Goal: Task Accomplishment & Management: Understand process/instructions

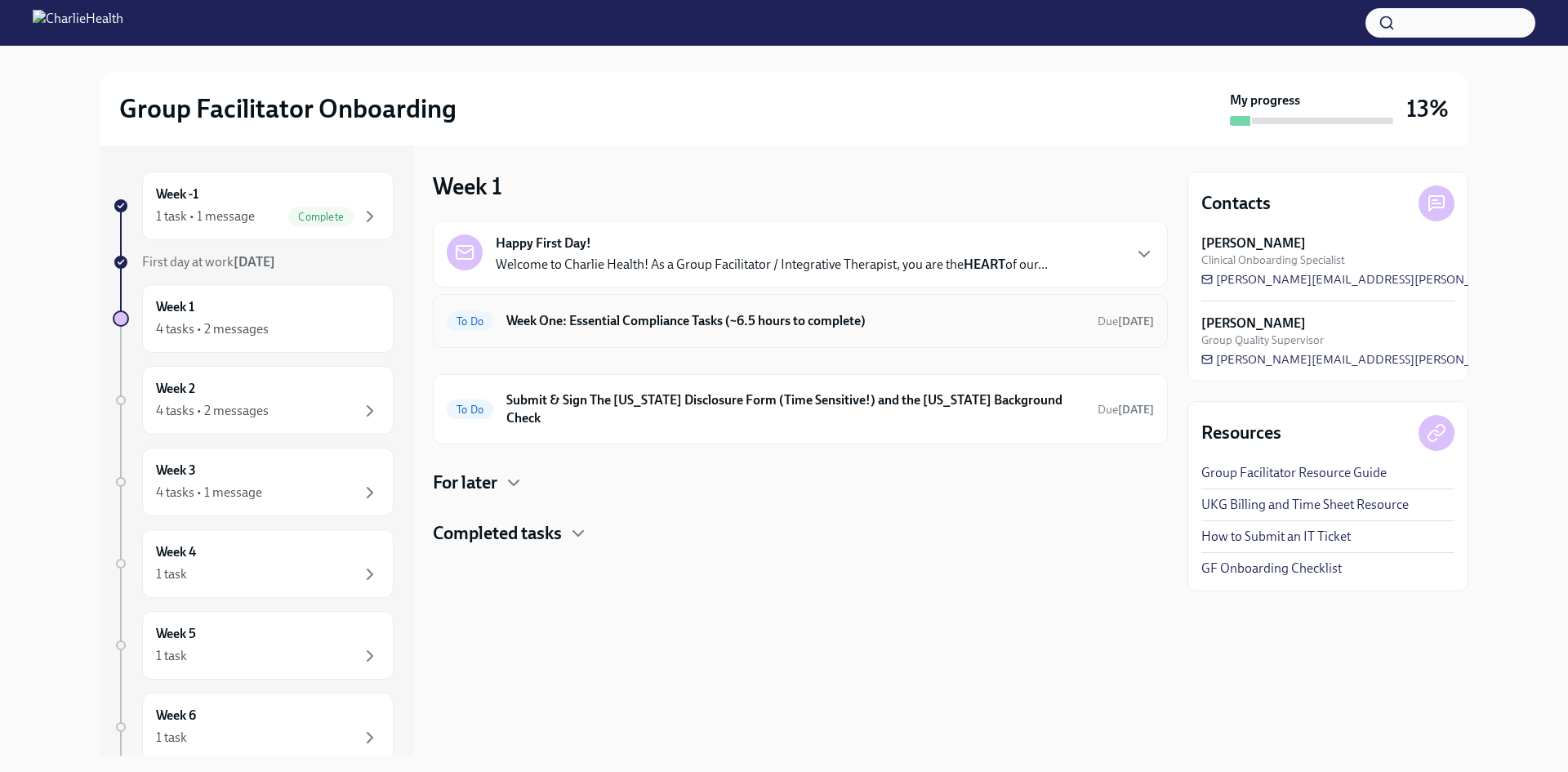
click at [731, 338] on div "To Do Week One: Essential Compliance Tasks (~6.5 hours to complete) Due [DATE]" at bounding box center [800, 321] width 735 height 54
click at [272, 325] on div "4 tasks • 2 messages" at bounding box center [268, 329] width 224 height 19
click at [653, 257] on p "Welcome to Charlie Health! As a Group Facilitator / Integrative Therapist, you …" at bounding box center [772, 264] width 552 height 18
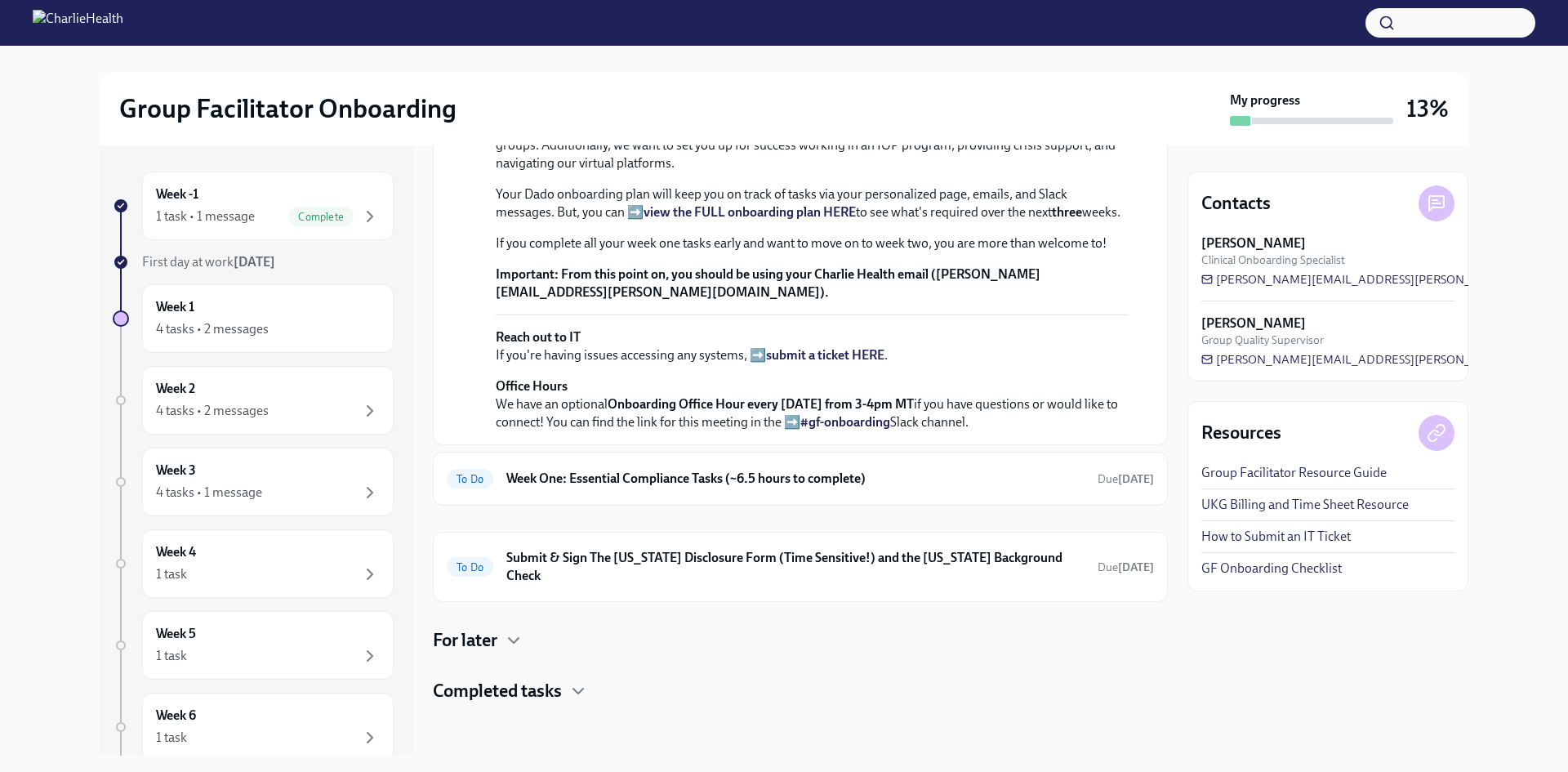
scroll to position [548, 0]
click at [667, 488] on h6 "Week One: Essential Compliance Tasks (~6.5 hours to complete)" at bounding box center [796, 478] width 578 height 18
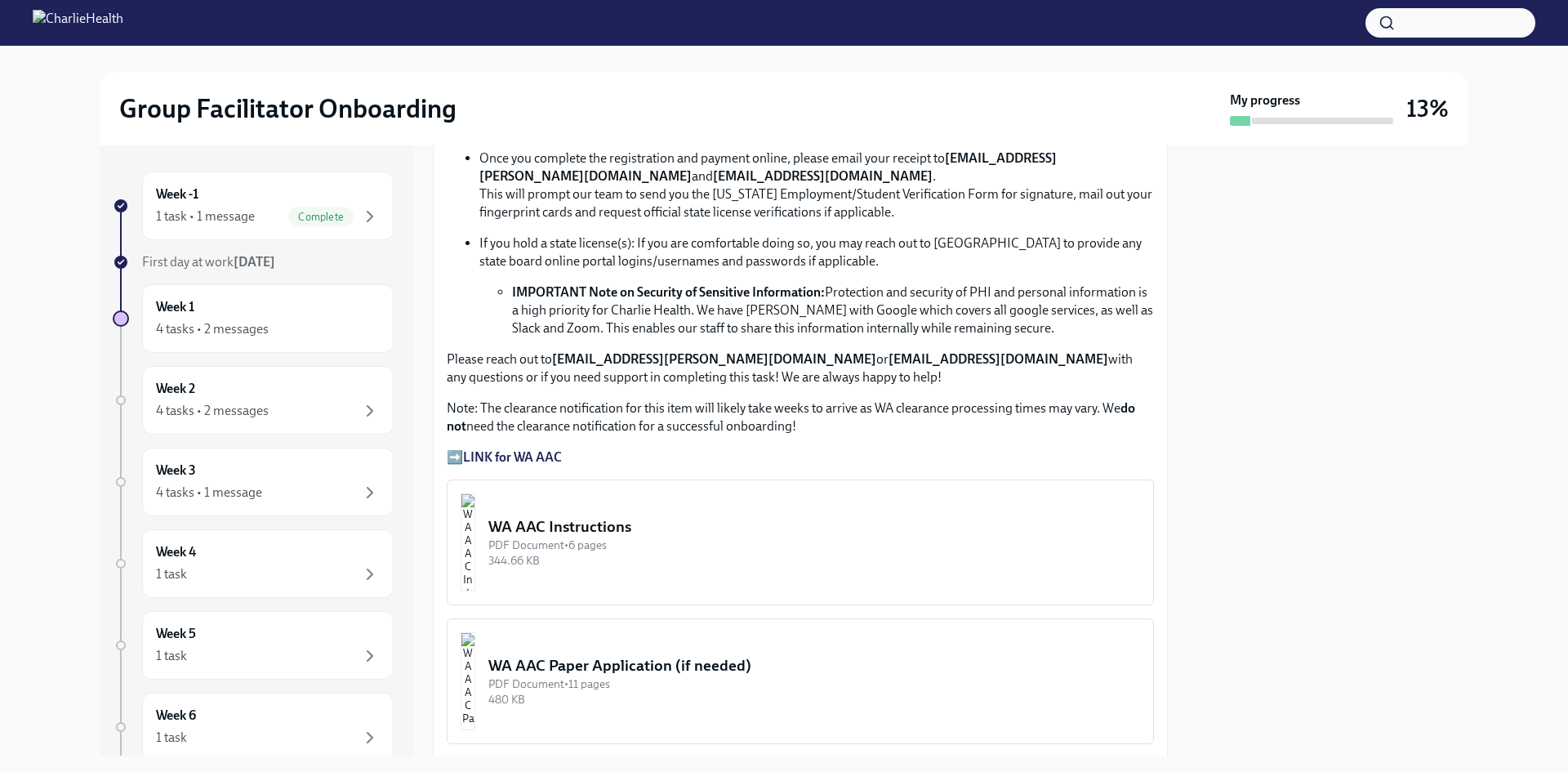
scroll to position [1144, 0]
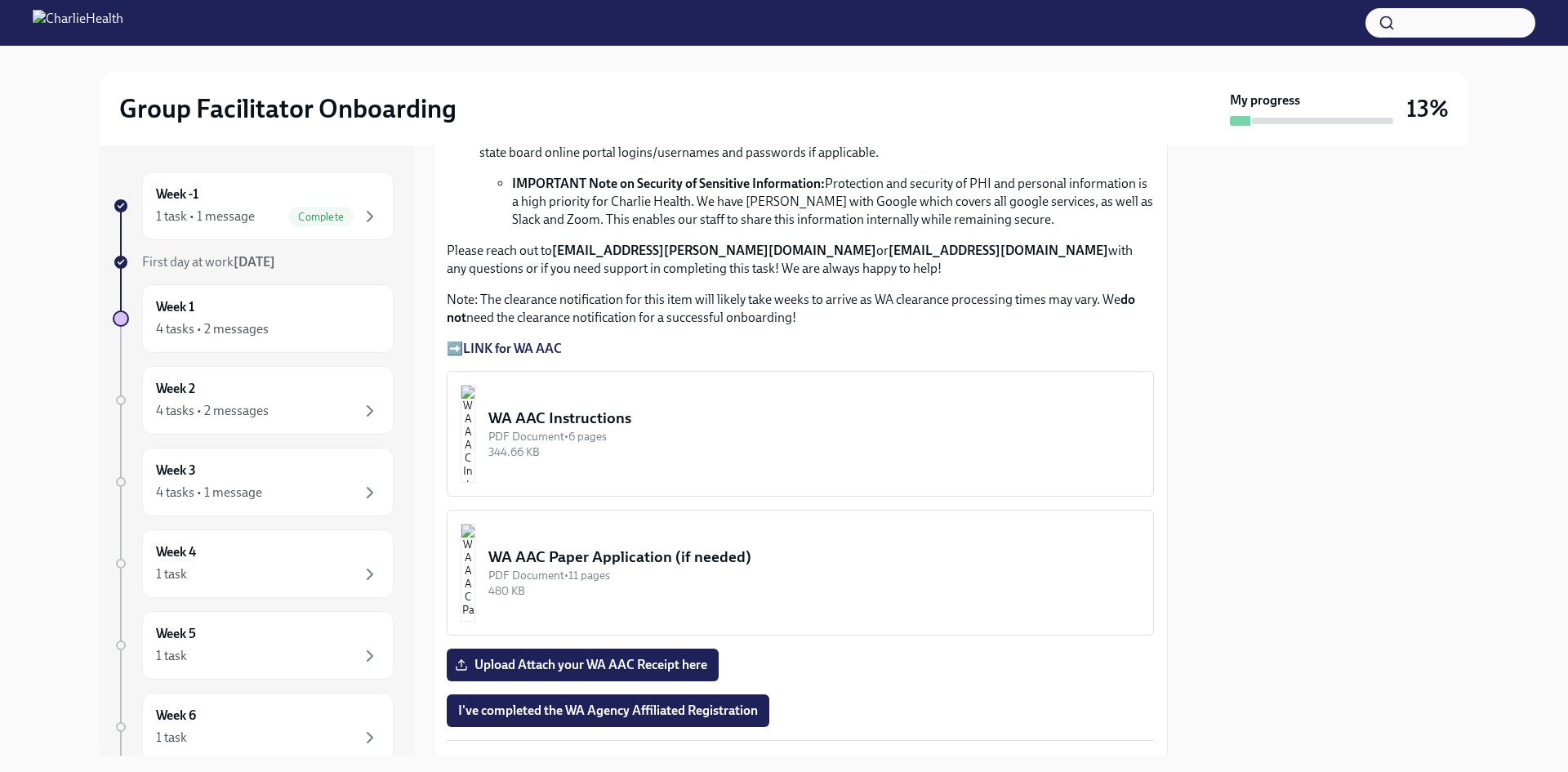
click at [654, 409] on div "WA AAC Instructions" at bounding box center [814, 419] width 652 height 21
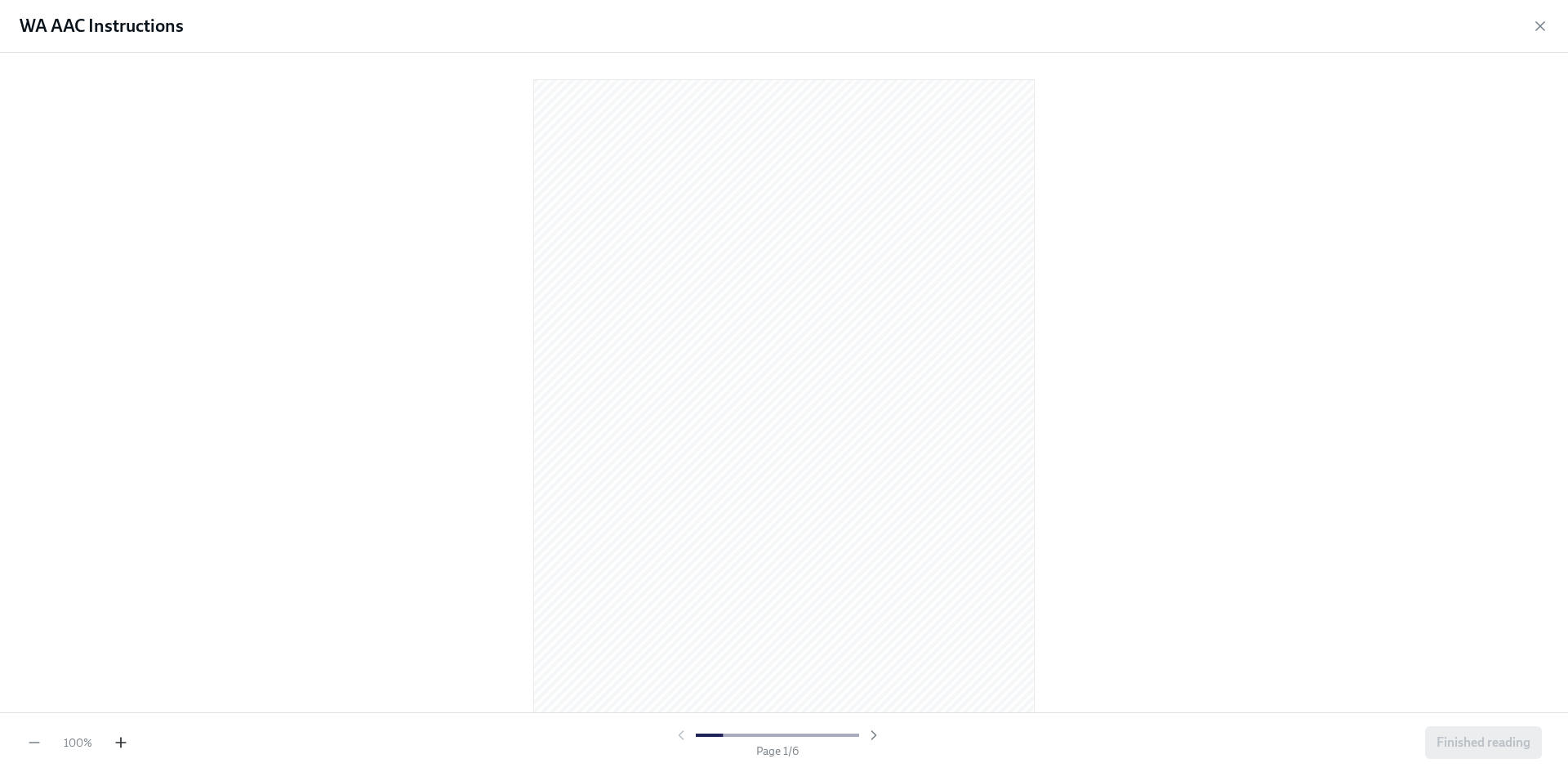
click at [114, 748] on icon "button" at bounding box center [120, 742] width 16 height 16
click at [1263, 319] on div at bounding box center [784, 382] width 1568 height 660
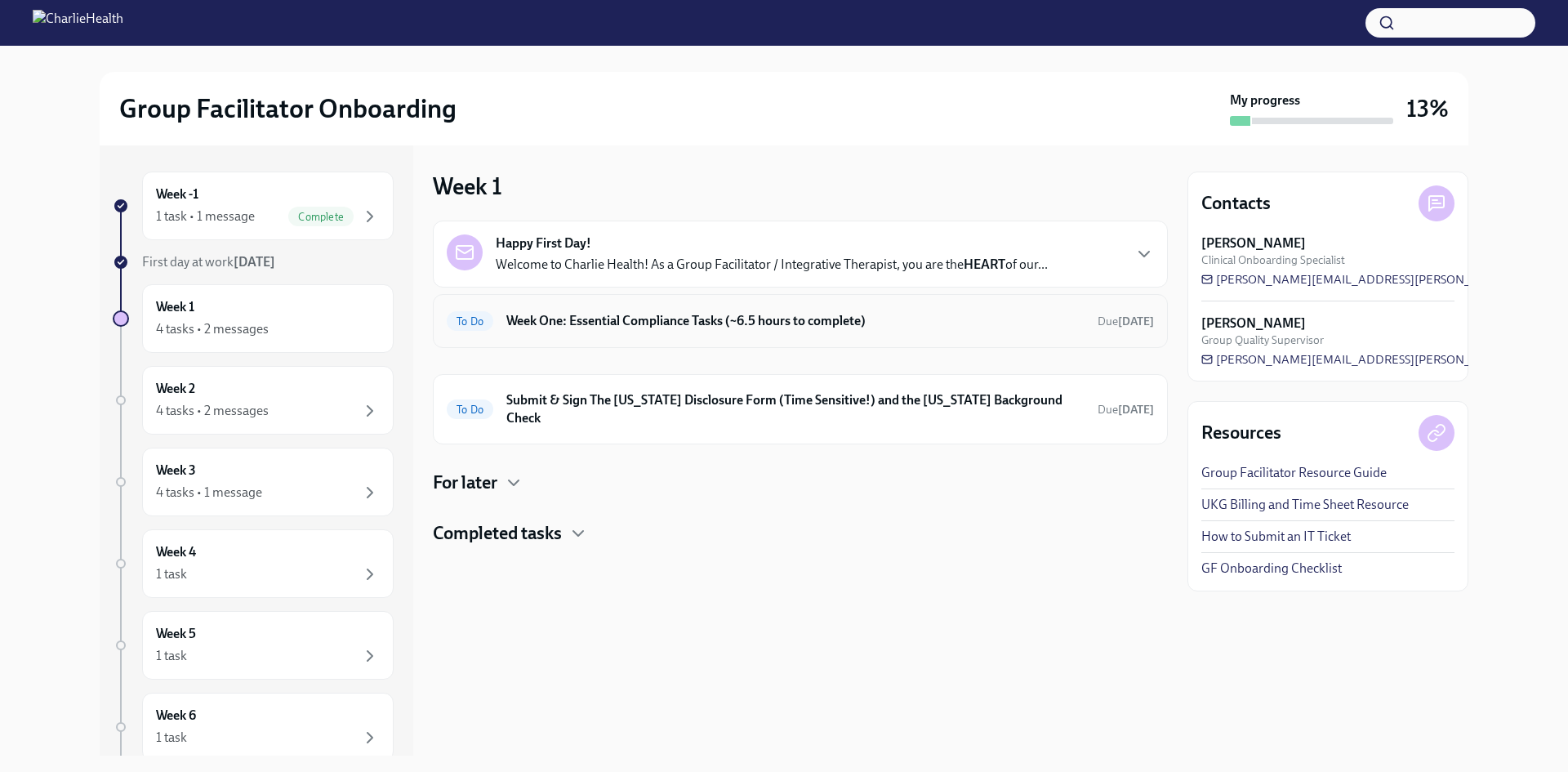
click at [748, 313] on h6 "Week One: Essential Compliance Tasks (~6.5 hours to complete)" at bounding box center [796, 321] width 578 height 18
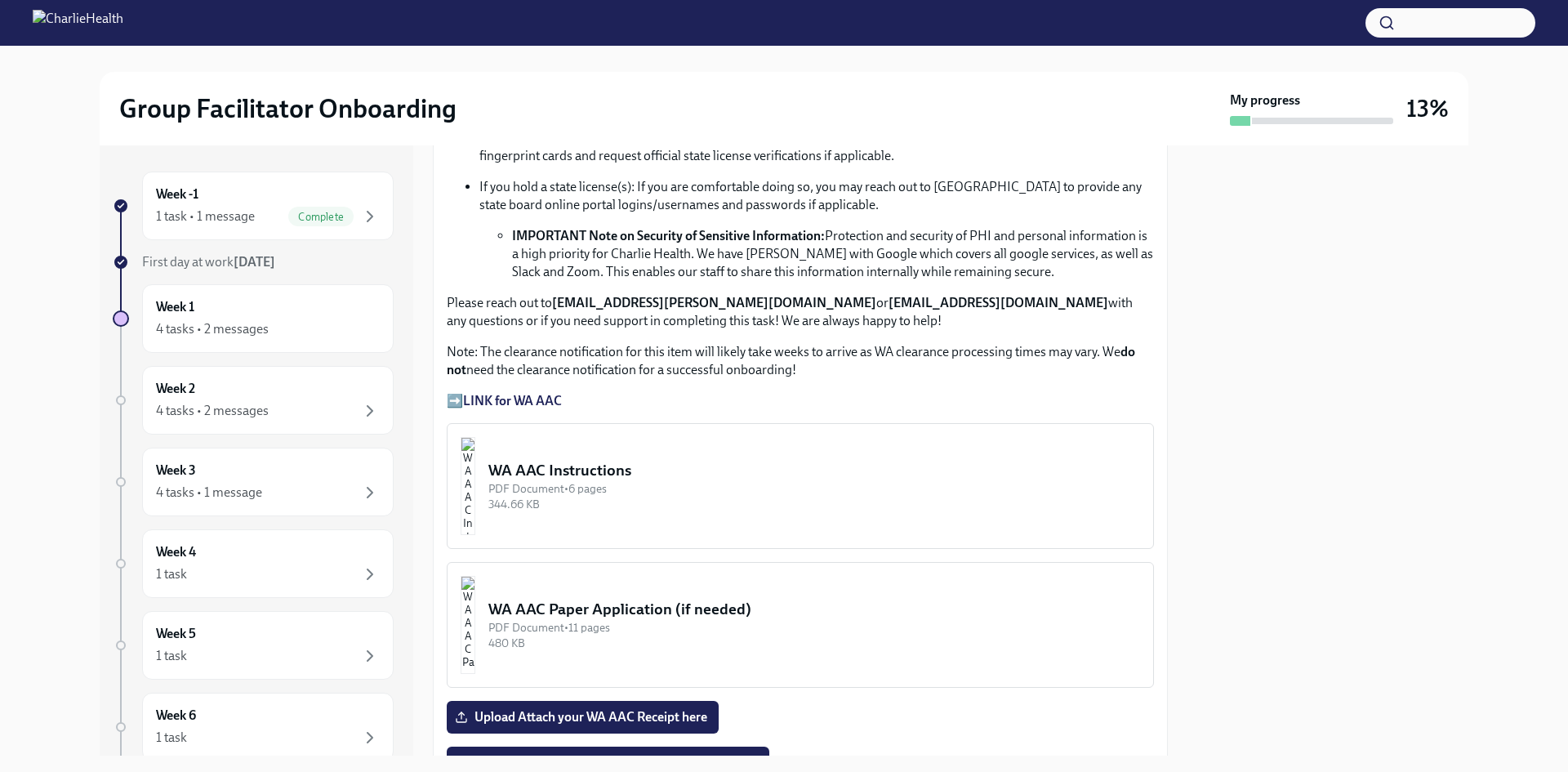
scroll to position [1144, 0]
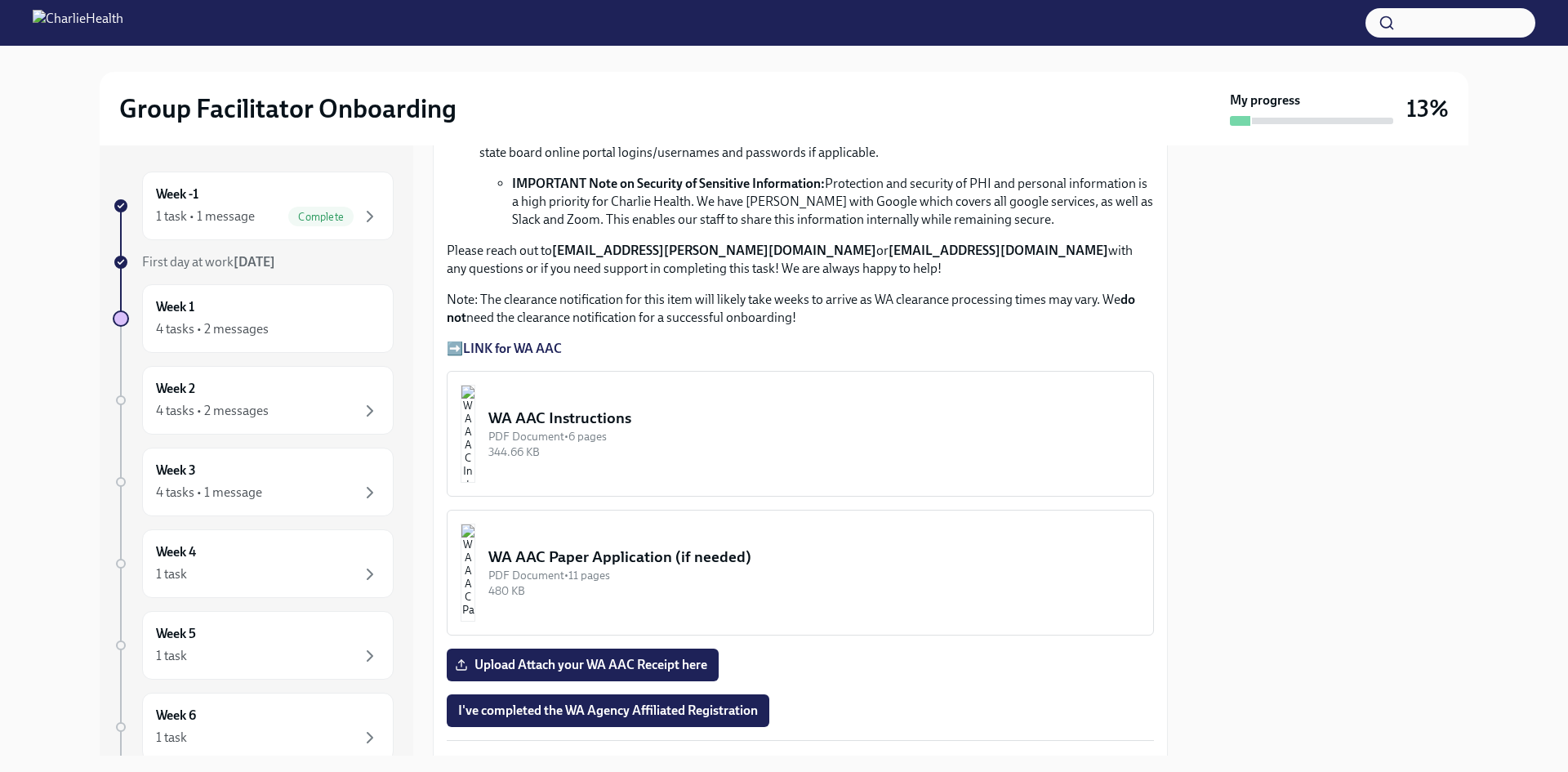
click at [557, 343] on strong "LINK for WA AAC" at bounding box center [511, 349] width 99 height 15
click at [596, 418] on div "WA AAC Instructions" at bounding box center [814, 419] width 652 height 21
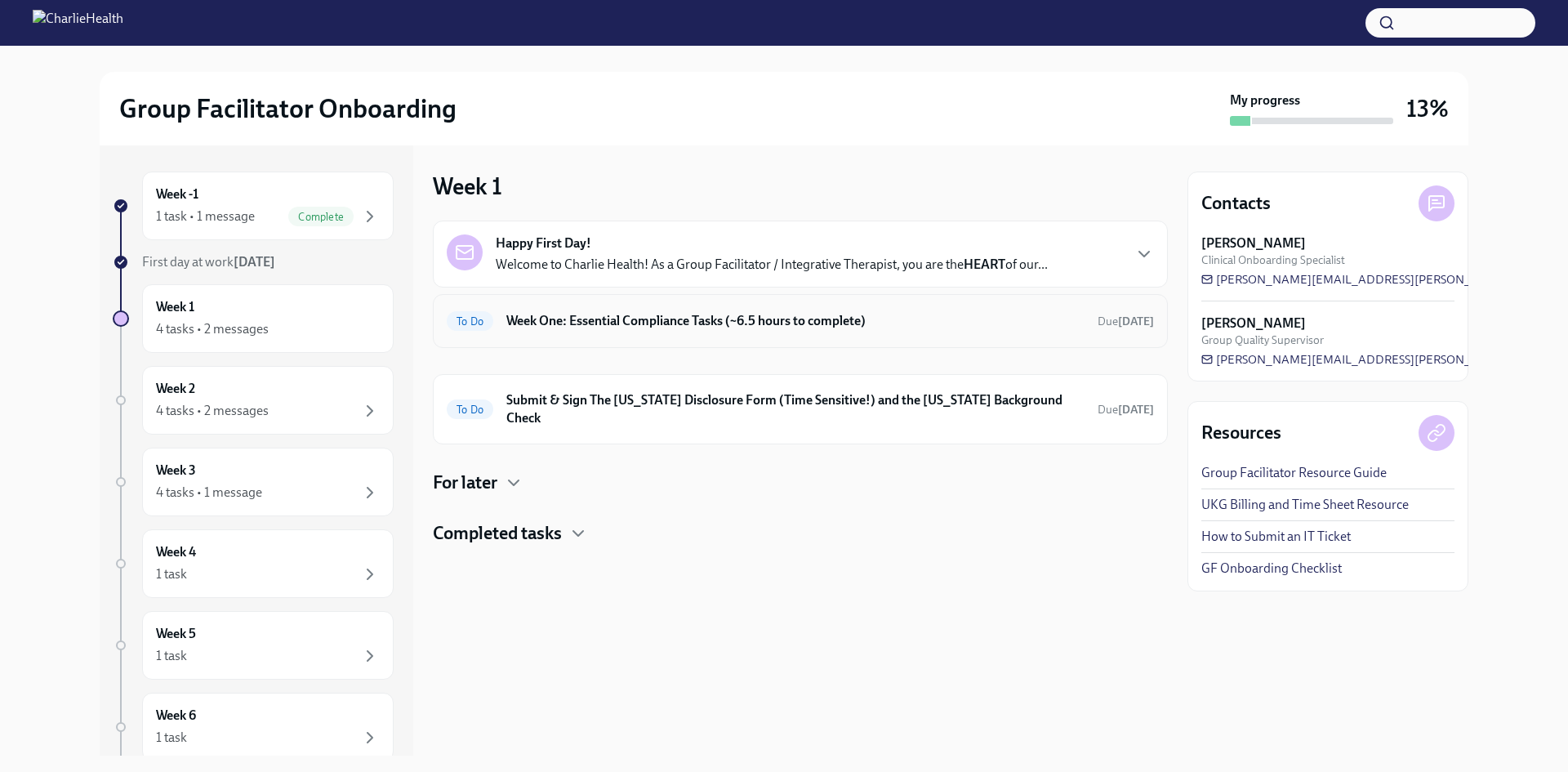
click at [575, 310] on div "To Do Week One: Essential Compliance Tasks (~6.5 hours to complete) Due [DATE]" at bounding box center [799, 321] width 707 height 26
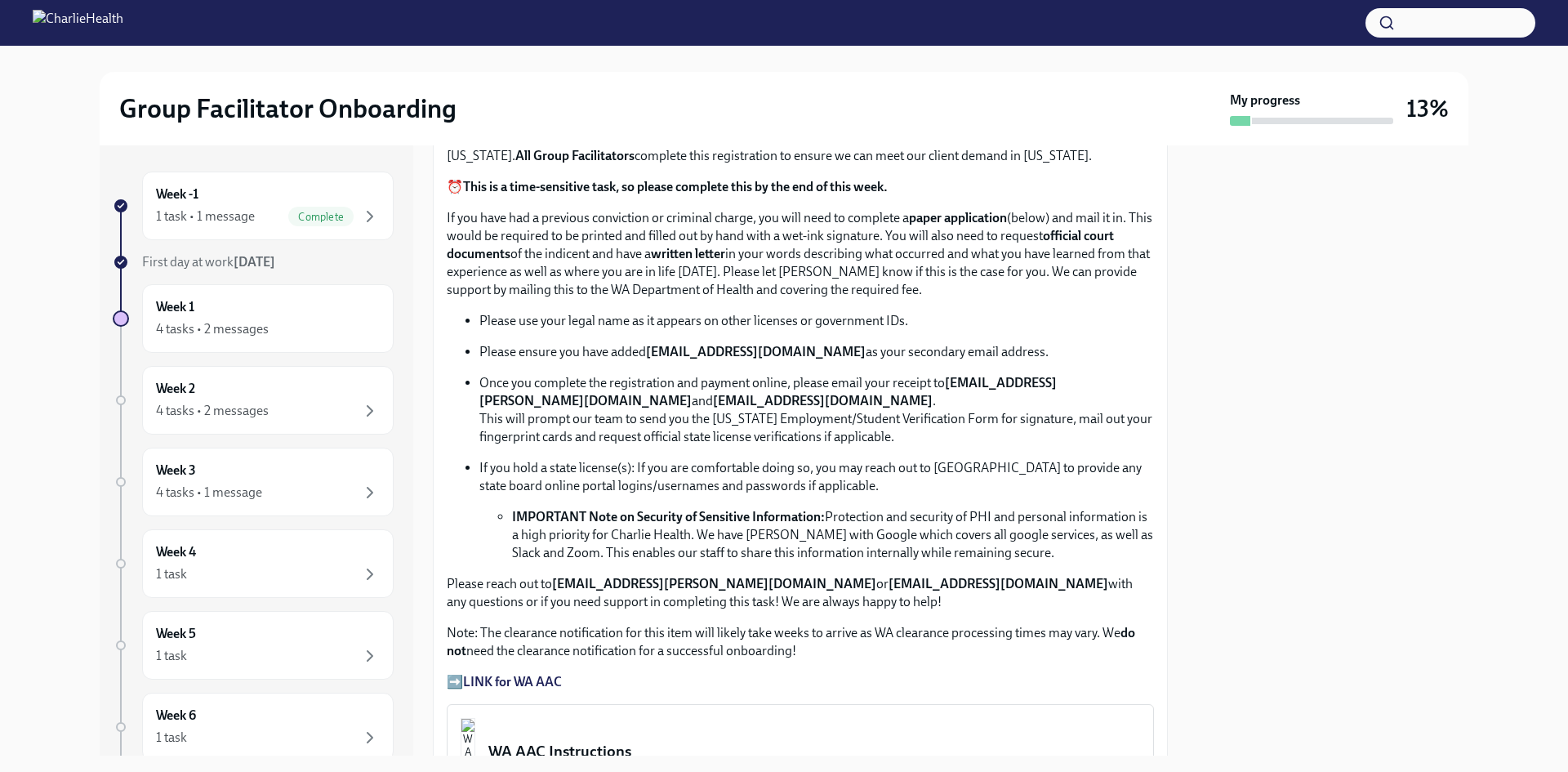
scroll to position [899, 0]
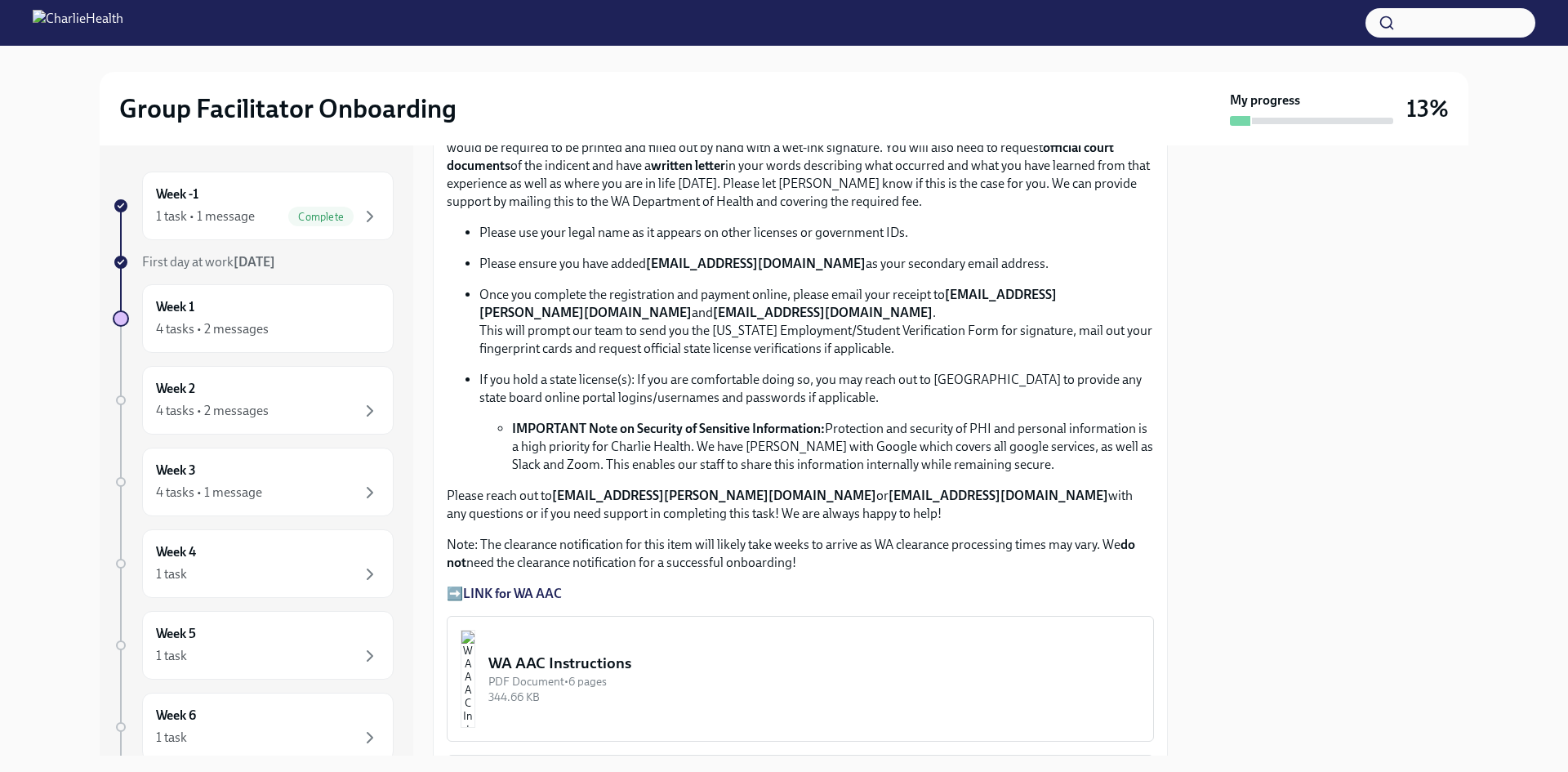
click at [561, 591] on strong "LINK for WA AAC" at bounding box center [511, 593] width 99 height 15
click at [549, 586] on strong "LINK for WA AAC" at bounding box center [511, 593] width 99 height 15
click at [458, 585] on p "➡️ LINK for WA AAC" at bounding box center [799, 593] width 707 height 18
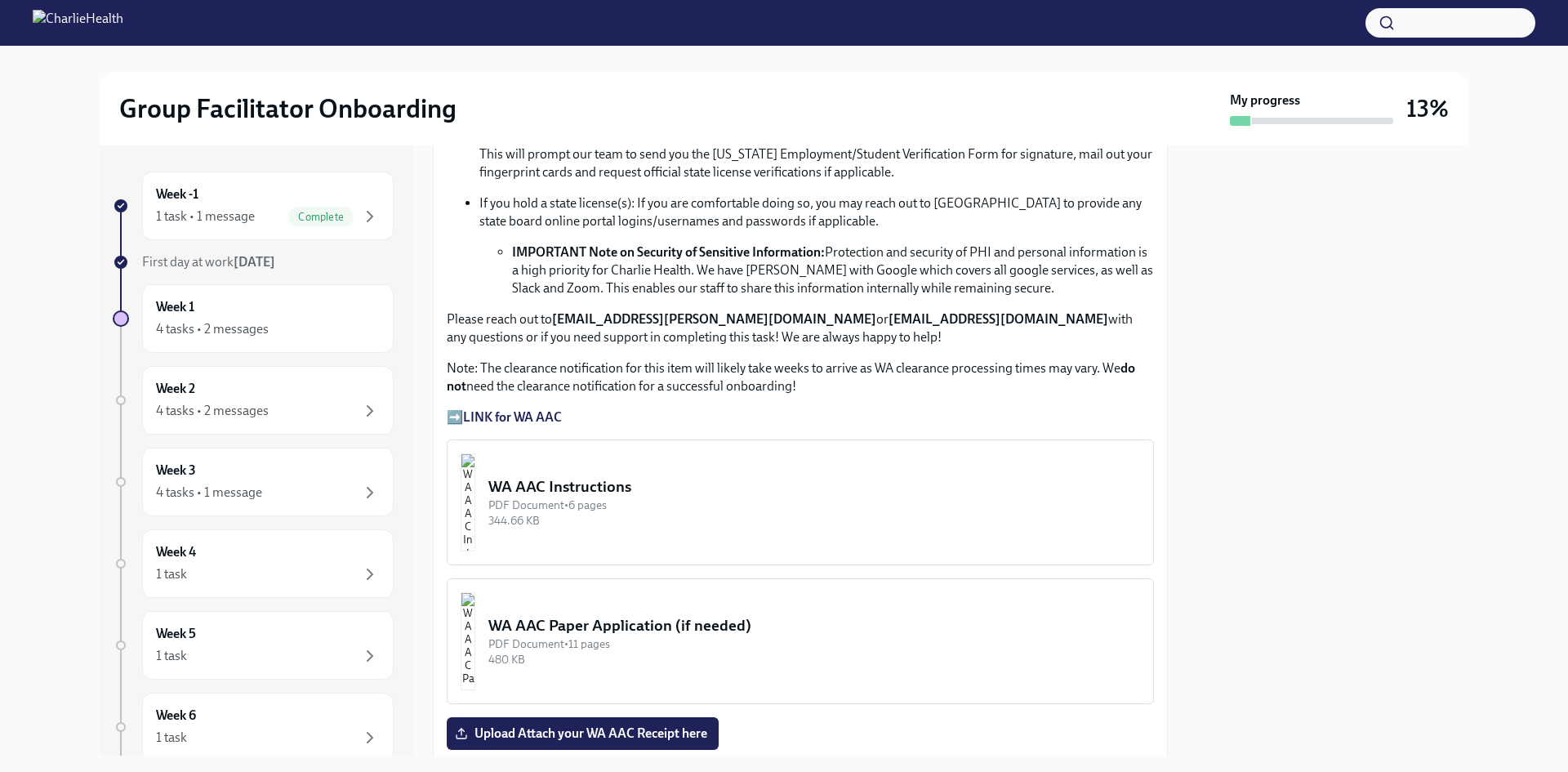
scroll to position [1062, 0]
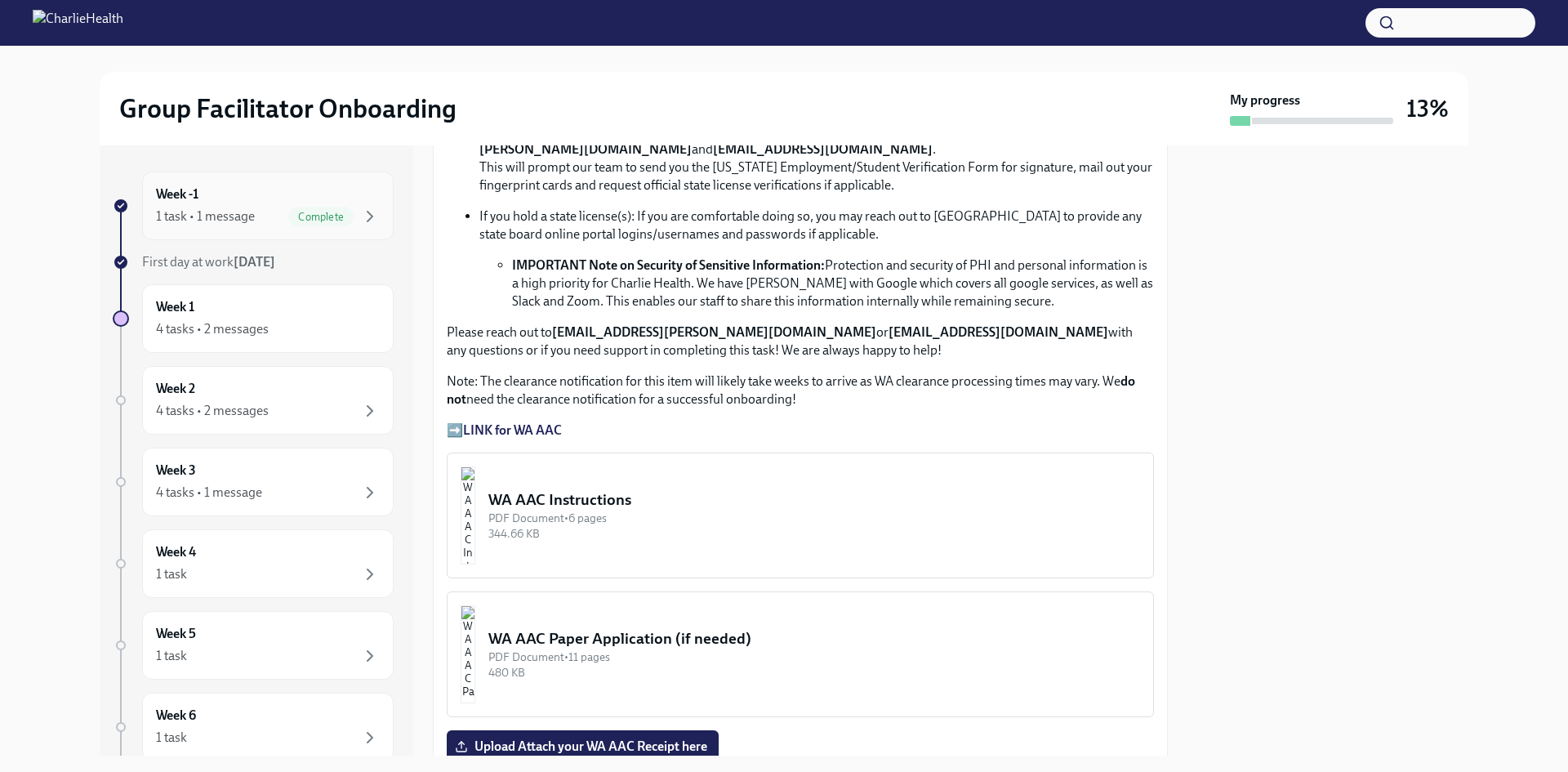
click at [229, 212] on div "1 task • 1 message" at bounding box center [205, 216] width 99 height 18
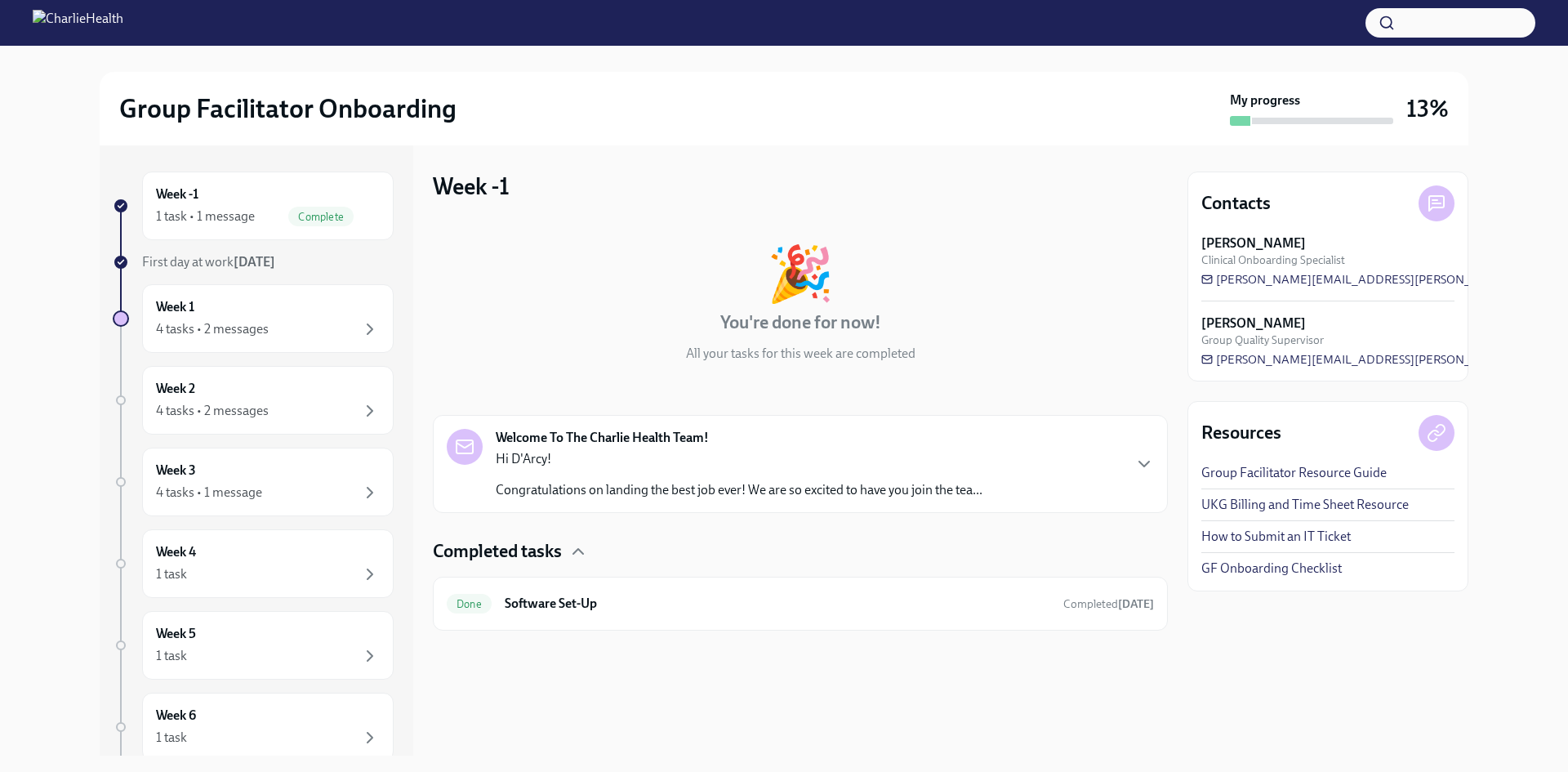
click at [608, 451] on p "Hi D'Arcy!" at bounding box center [739, 459] width 487 height 18
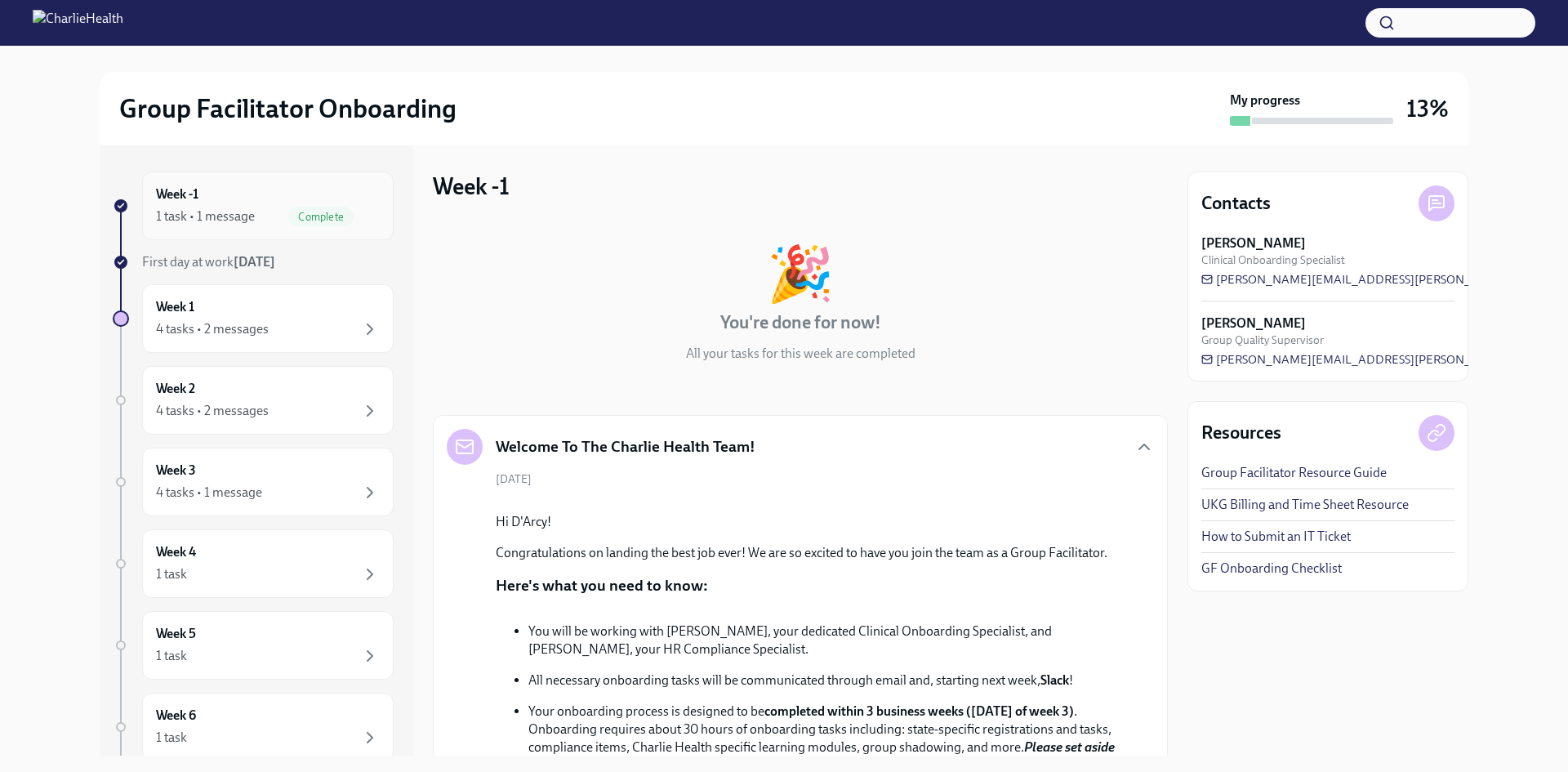
click at [244, 223] on div "1 task • 1 message" at bounding box center [205, 216] width 99 height 18
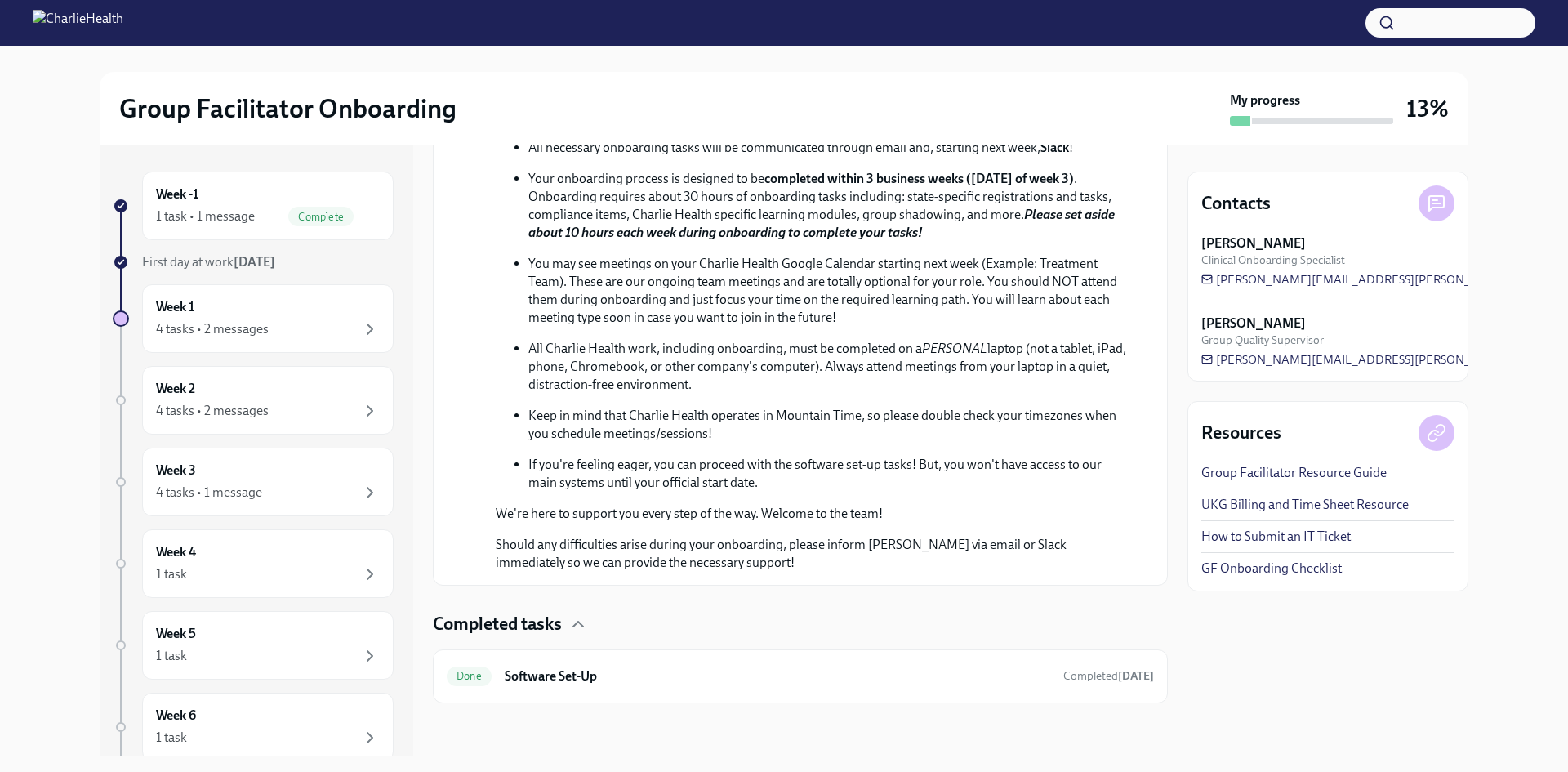
scroll to position [711, 0]
click at [264, 203] on div "Week -1 1 task • 1 message Complete" at bounding box center [268, 205] width 224 height 41
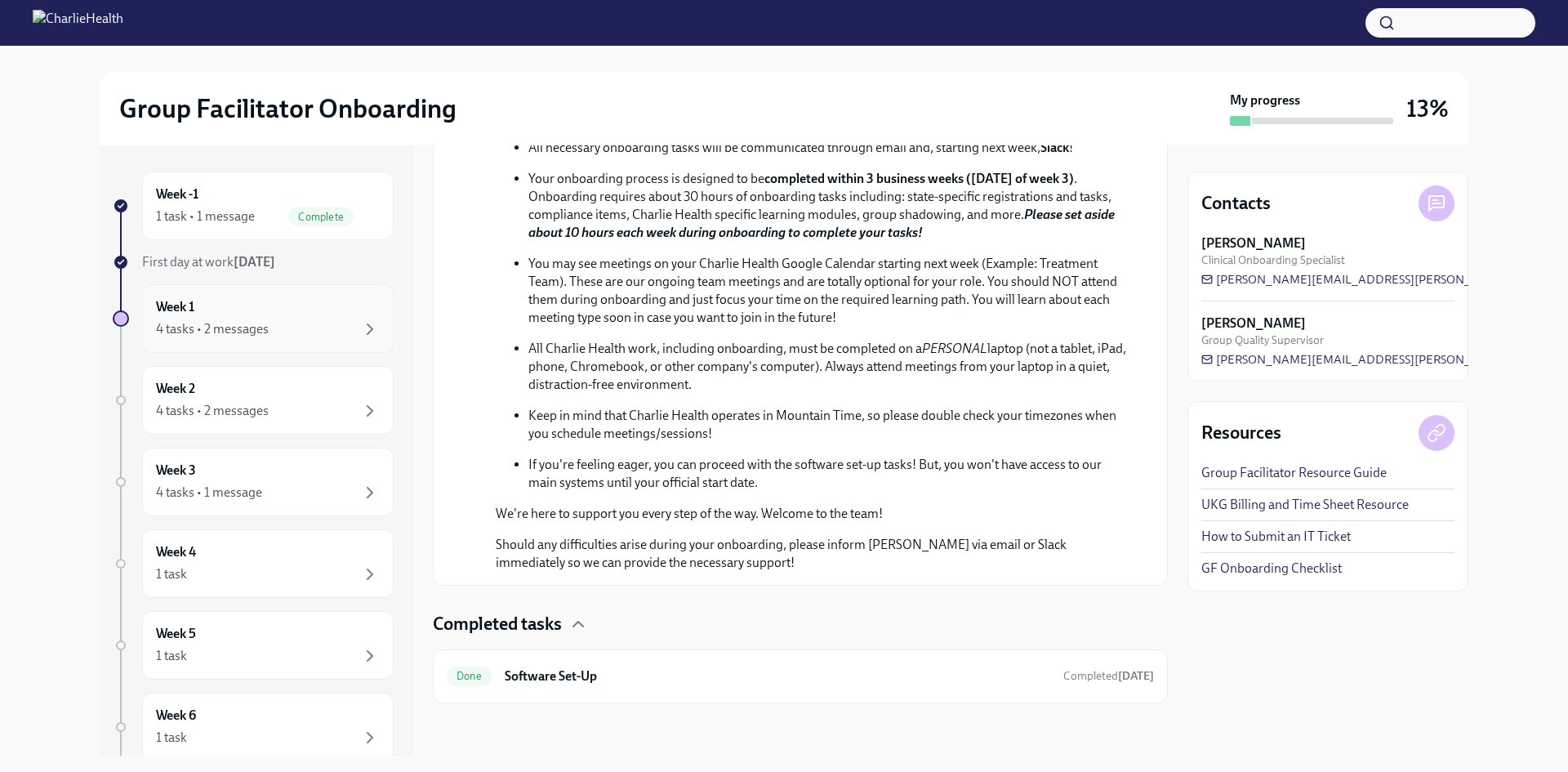
click at [234, 294] on div "Week 1 4 tasks • 2 messages" at bounding box center [268, 318] width 251 height 68
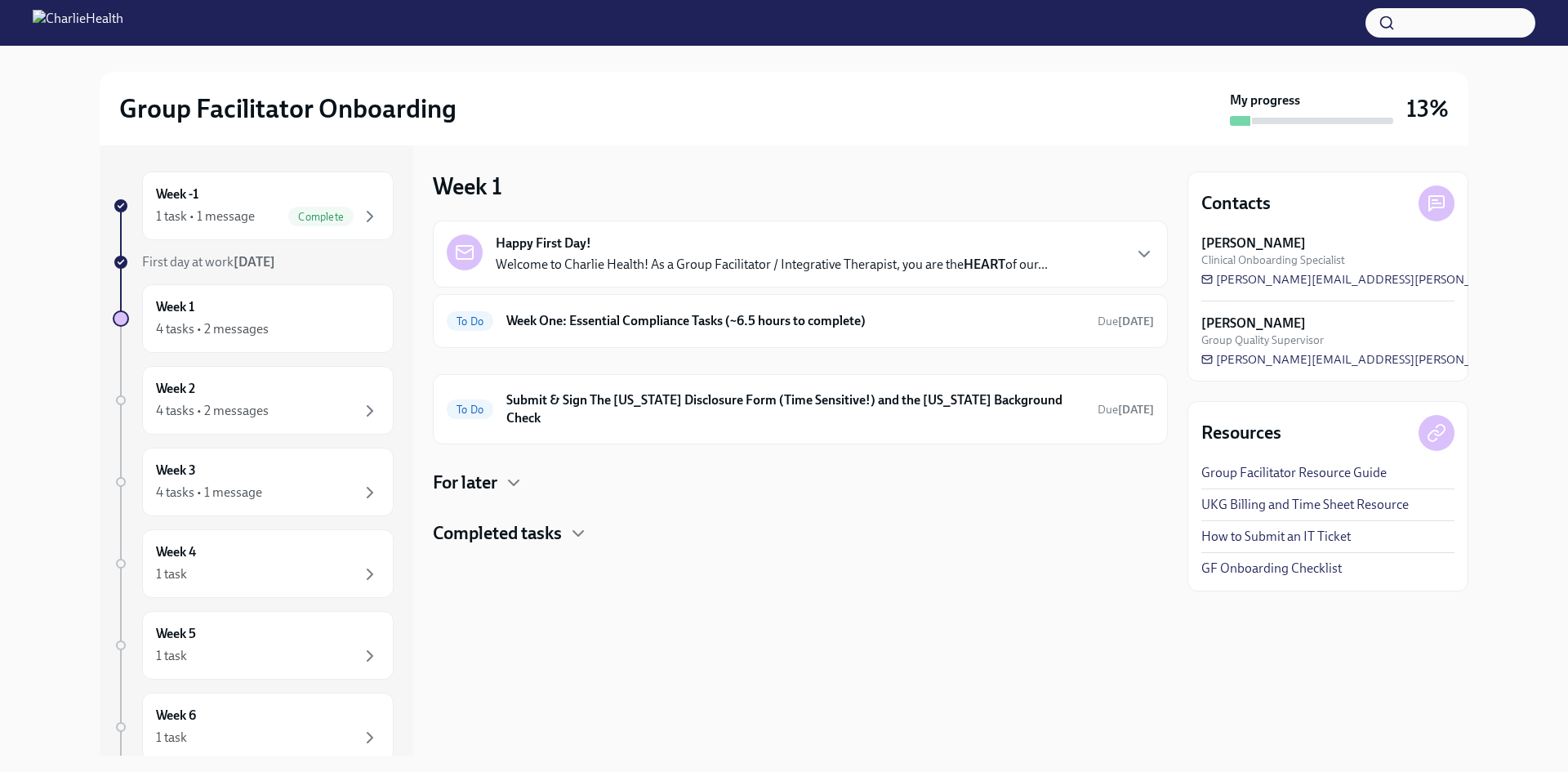
click at [254, 260] on strong "[DATE]" at bounding box center [253, 262] width 41 height 15
click at [260, 198] on div "Week -1 1 task • 1 message Complete" at bounding box center [268, 205] width 224 height 41
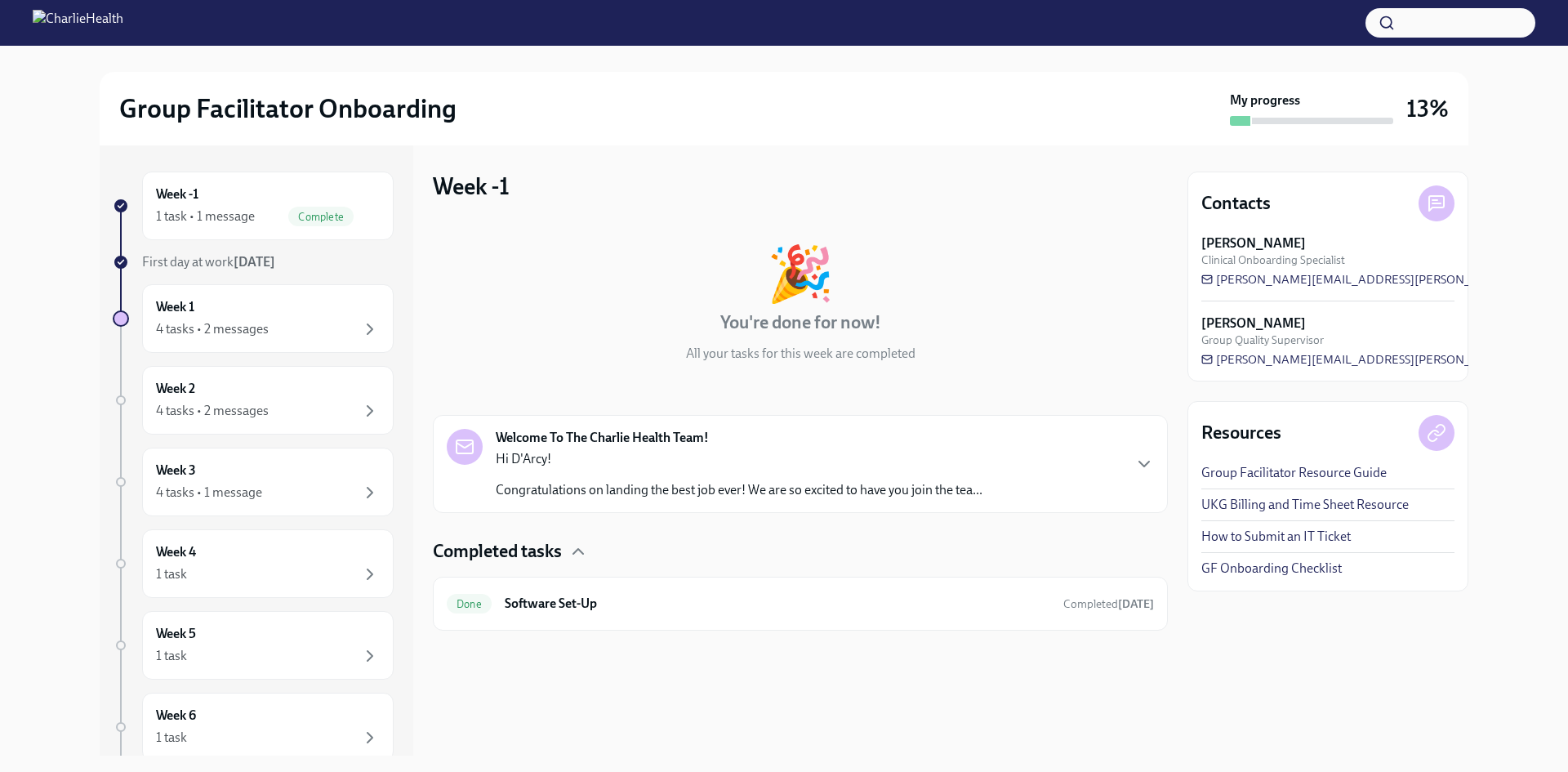
click at [596, 469] on div "Hi D'Arcy! Congratulations on landing the best job ever! We are so excited to h…" at bounding box center [739, 474] width 487 height 49
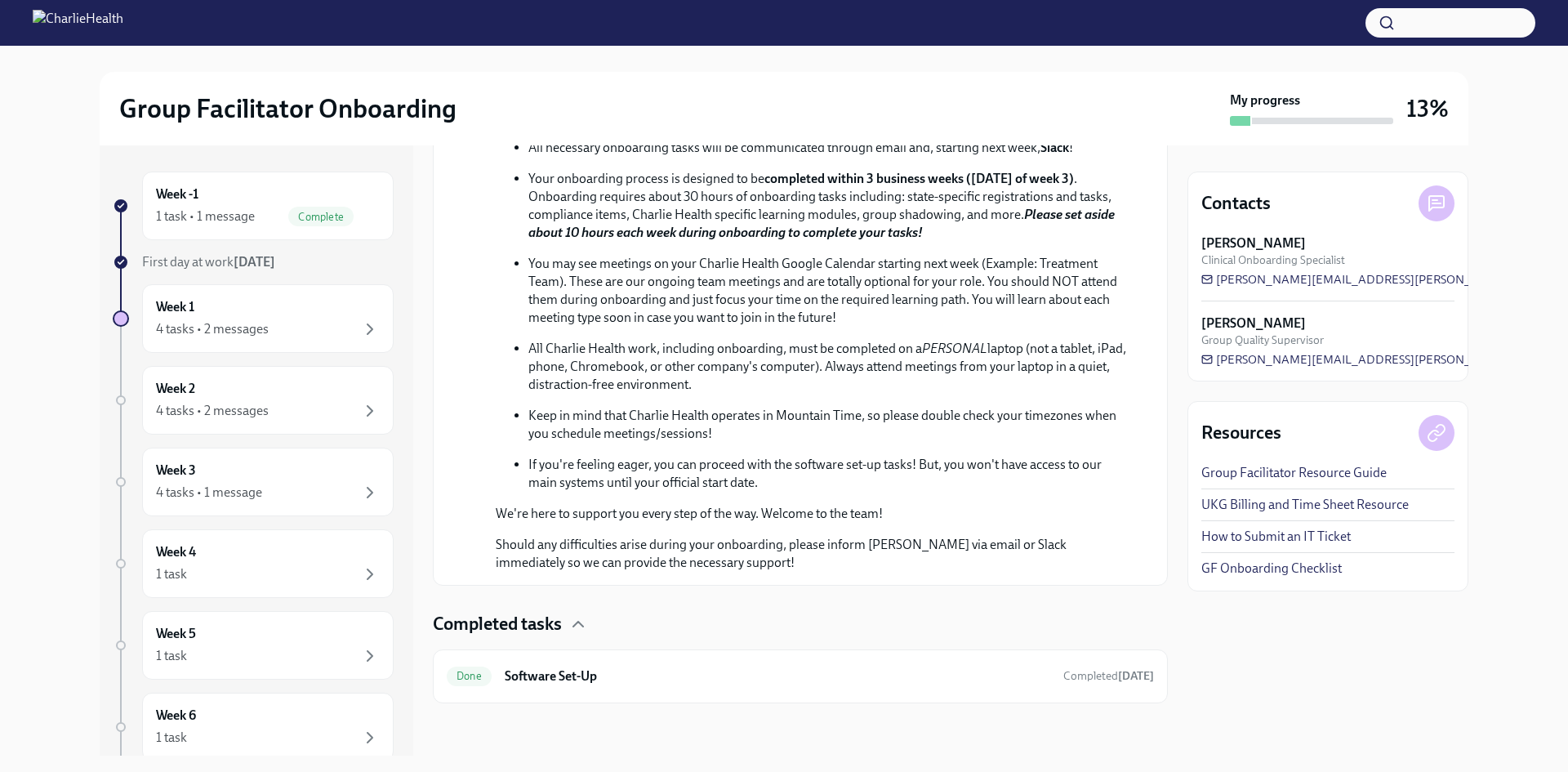
scroll to position [711, 0]
click at [612, 699] on div "Done Software Set-Up Completed [DATE]" at bounding box center [800, 676] width 735 height 54
click at [619, 688] on div "Done Software Set-Up Completed [DATE]" at bounding box center [799, 676] width 707 height 26
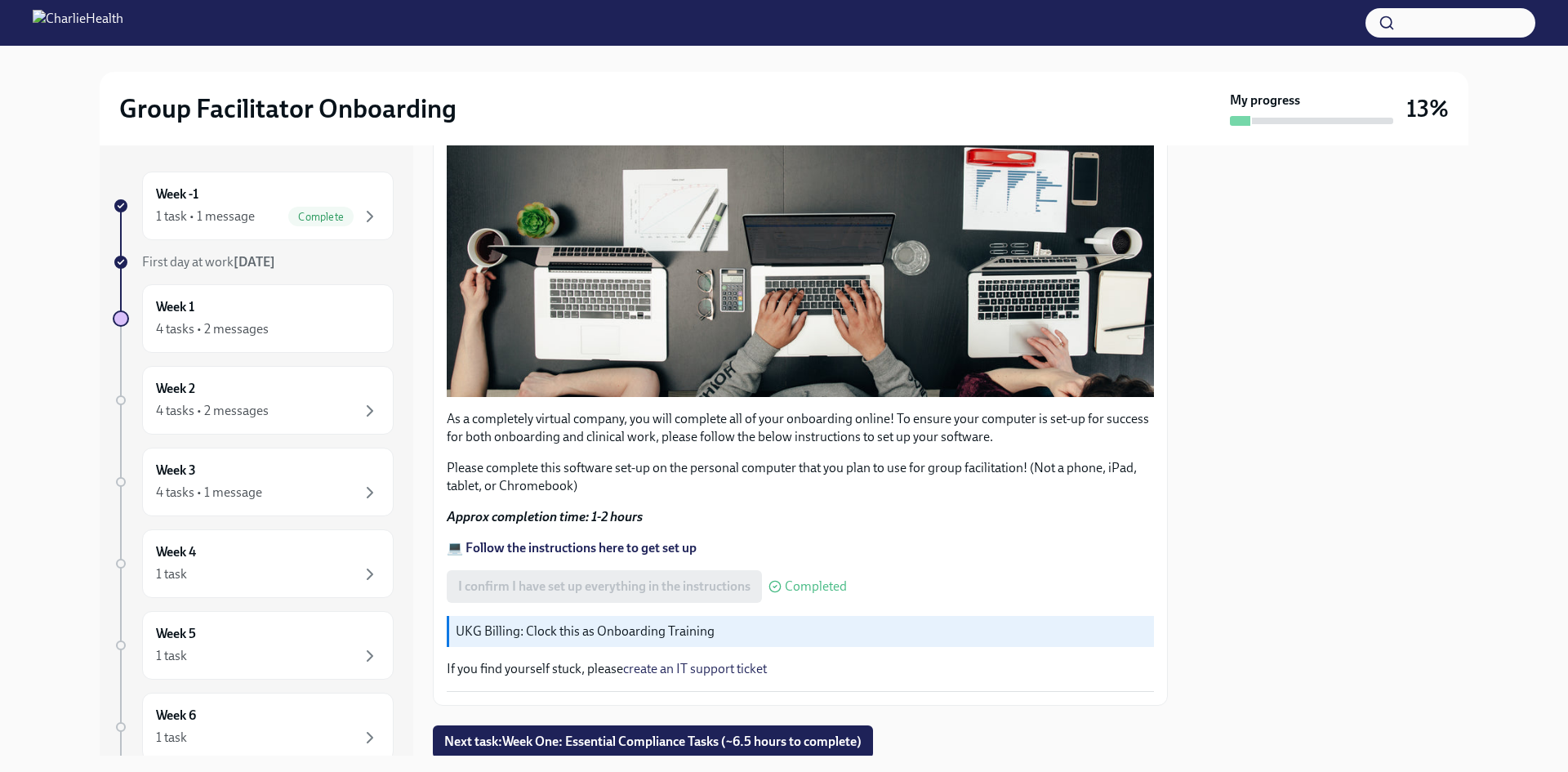
scroll to position [436, 0]
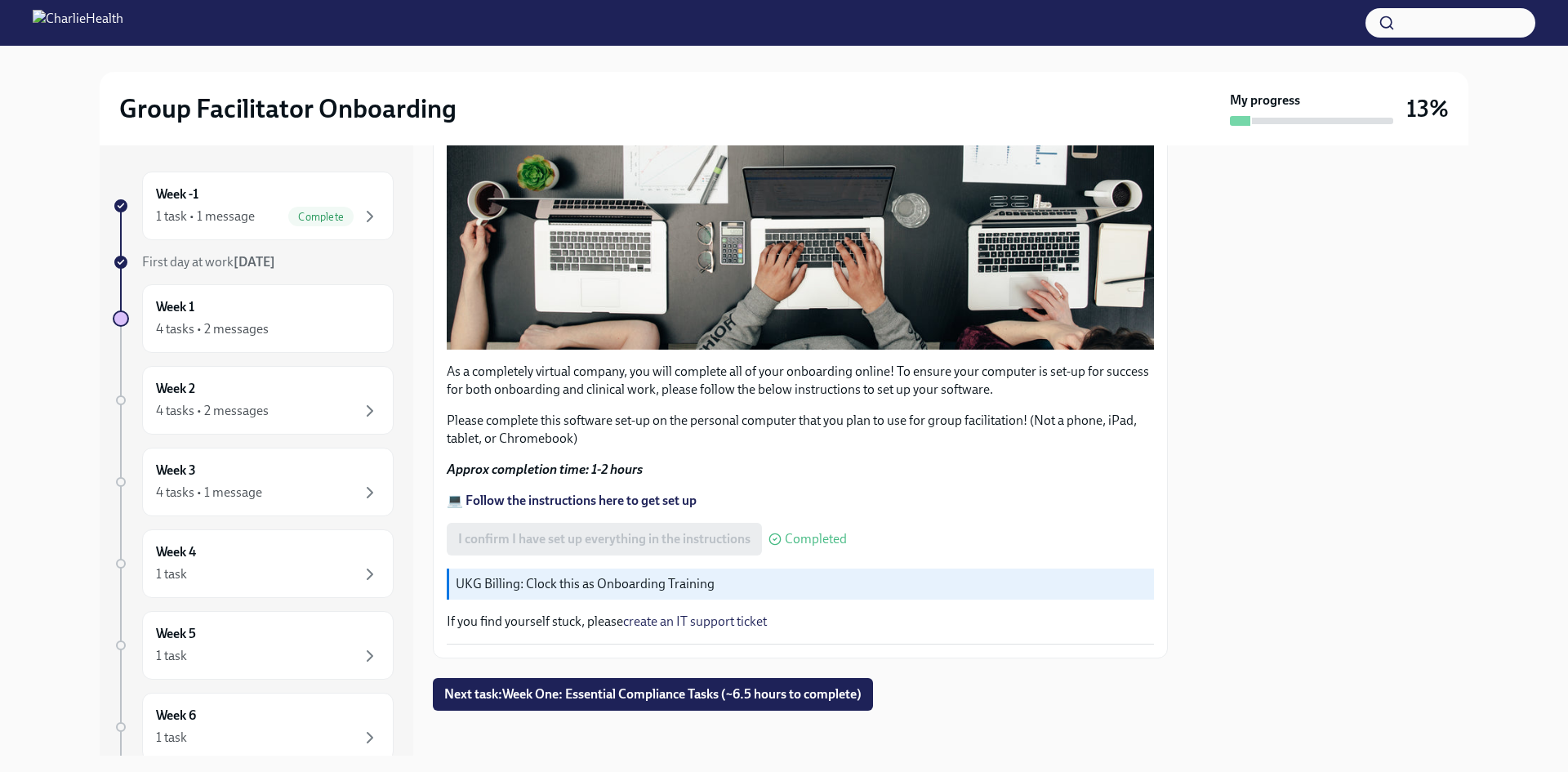
click at [674, 493] on strong "💻 Follow the instructions here to get set up" at bounding box center [571, 500] width 249 height 15
